Goal: Book appointment/travel/reservation

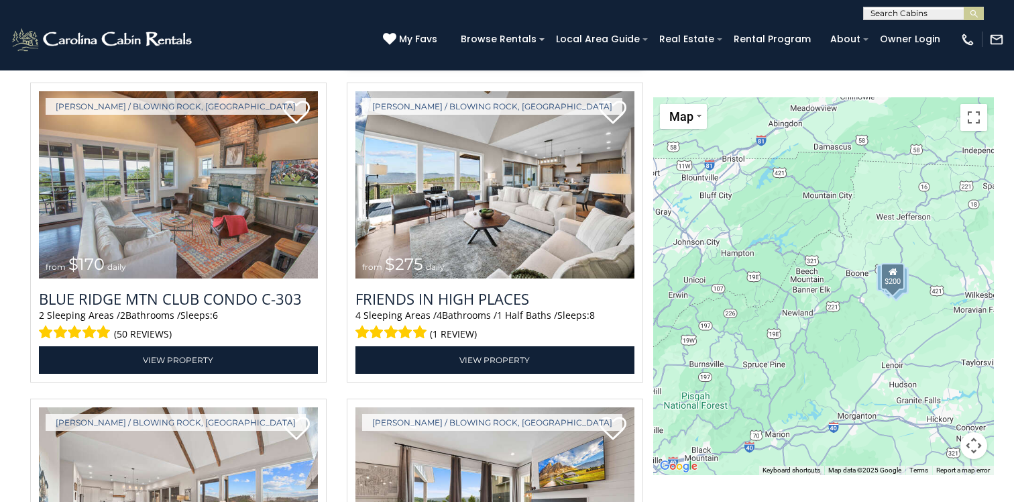
scroll to position [2129, 0]
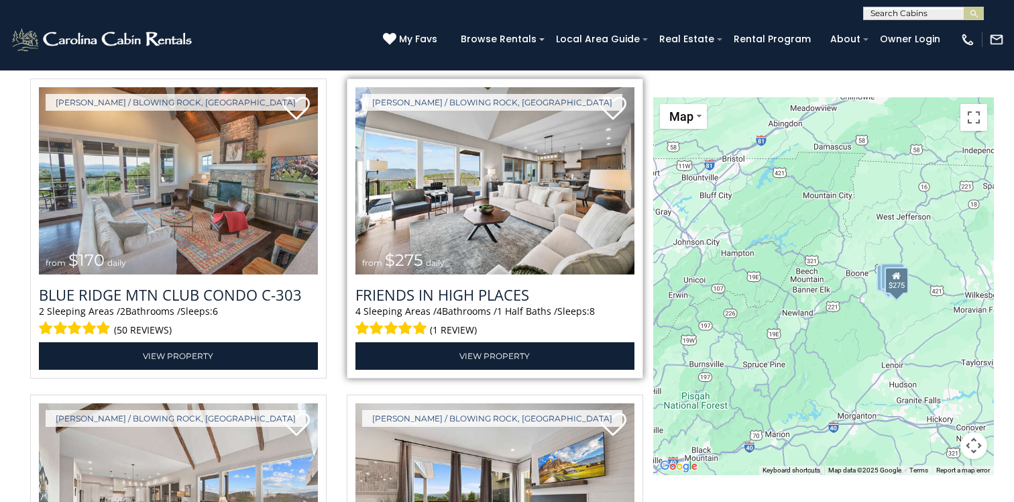
click at [504, 245] on img at bounding box center [494, 180] width 279 height 187
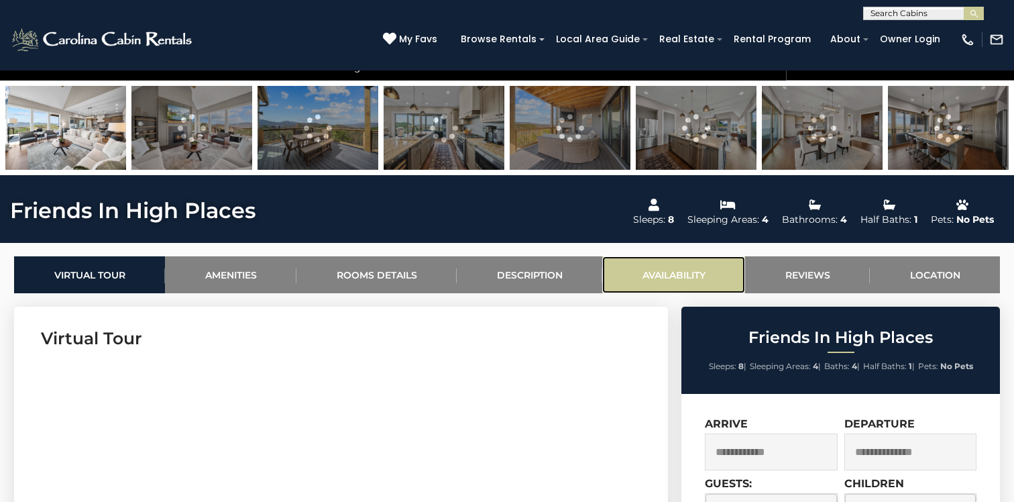
click at [672, 268] on link "Availability" at bounding box center [673, 274] width 143 height 37
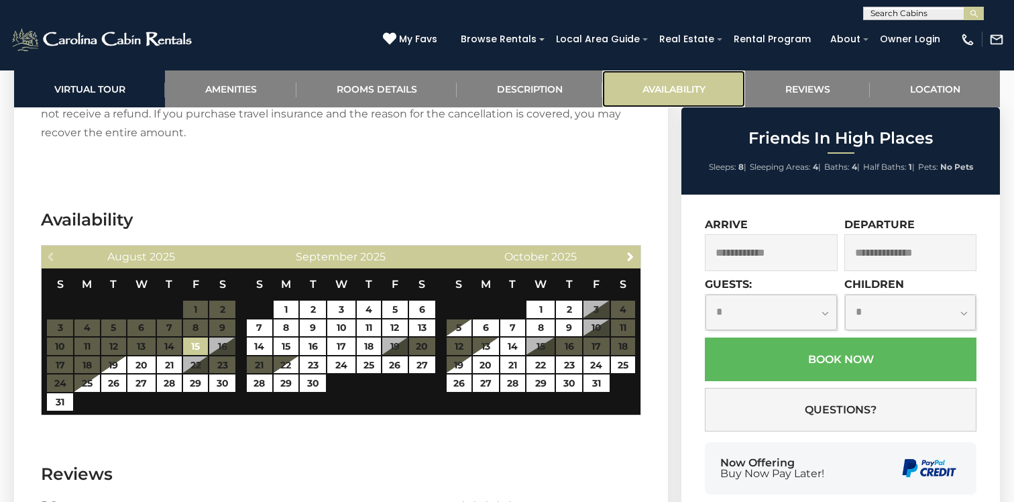
scroll to position [2965, 0]
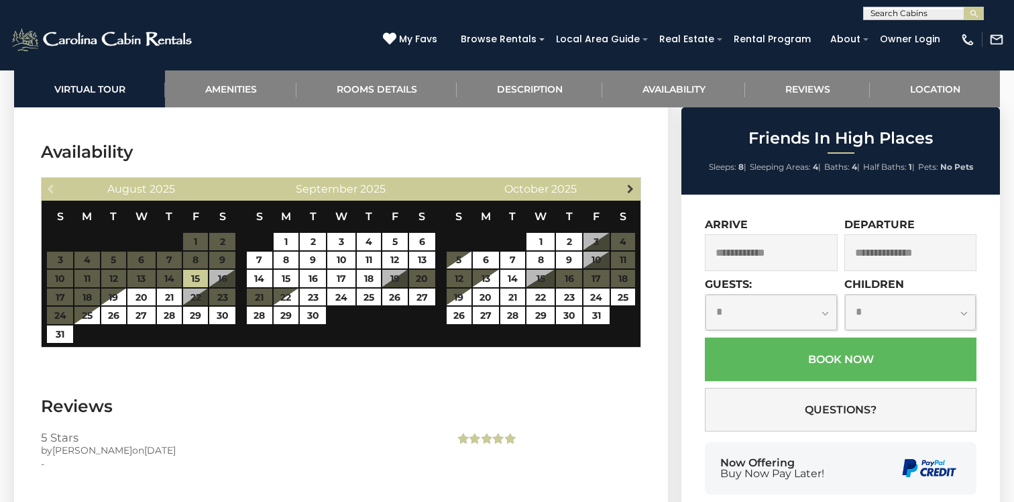
click at [628, 183] on span "Next" at bounding box center [630, 188] width 11 height 11
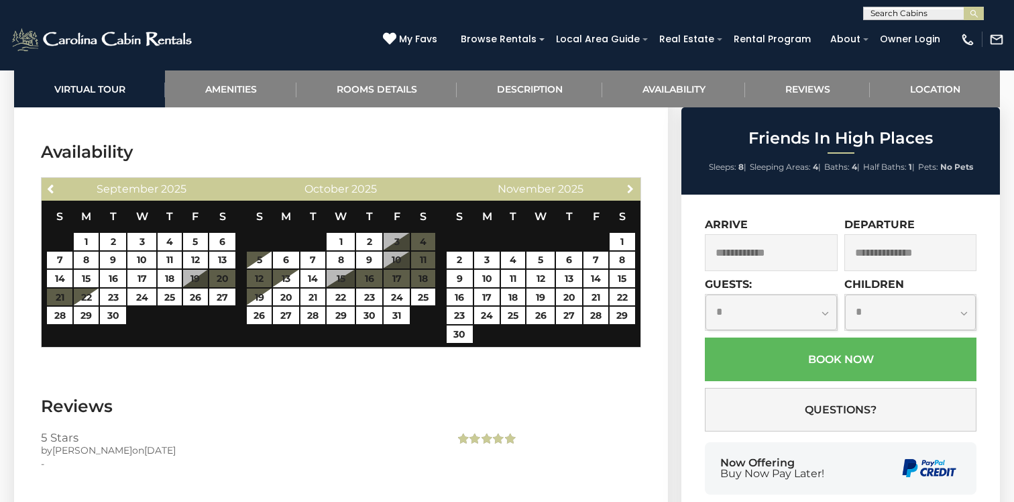
click at [628, 183] on span "Next" at bounding box center [630, 188] width 11 height 11
